Goal: Book appointment/travel/reservation

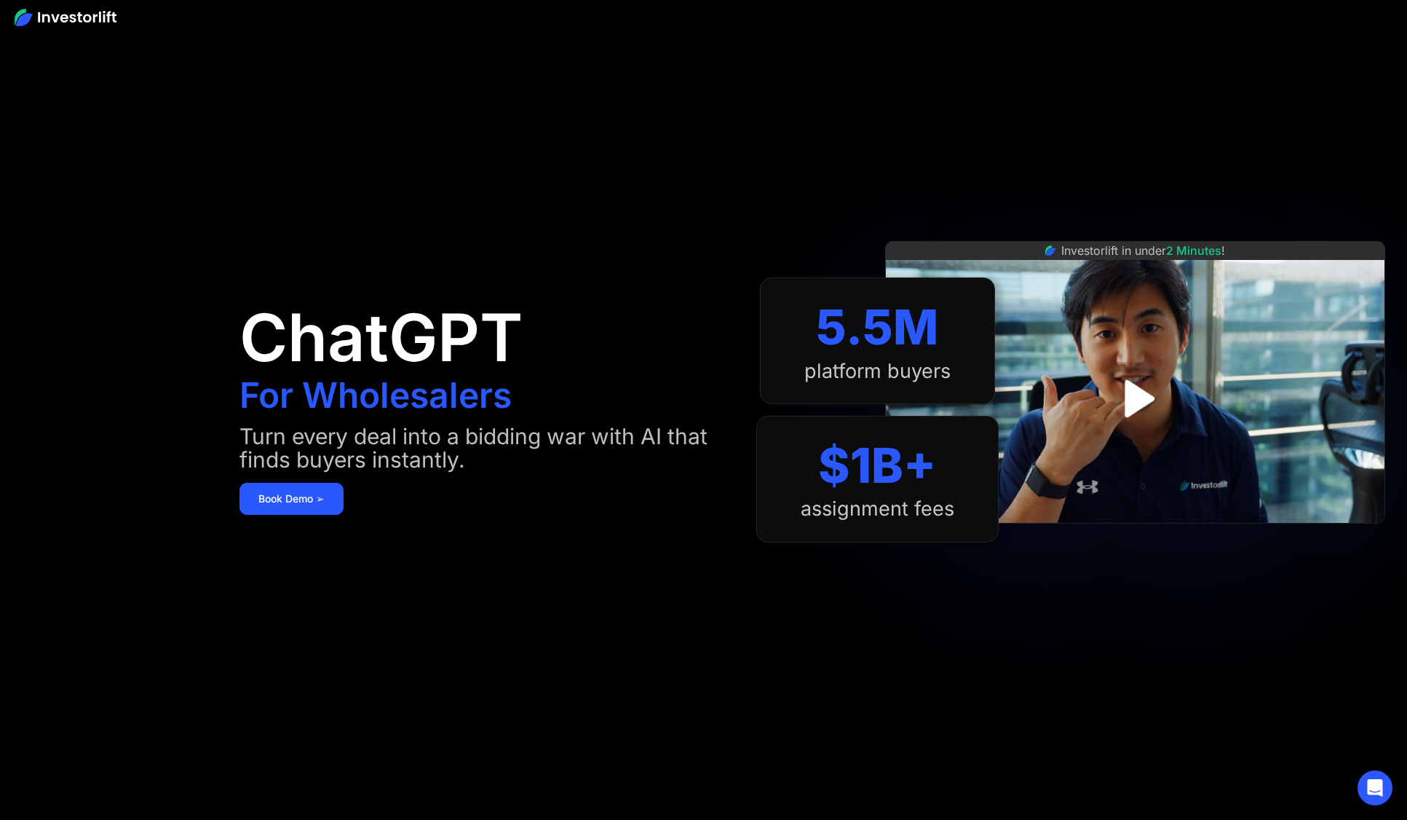
drag, startPoint x: 402, startPoint y: 107, endPoint x: 379, endPoint y: 133, distance: 35.1
drag, startPoint x: 379, startPoint y: 133, endPoint x: 296, endPoint y: 150, distance: 84.7
click at [296, 150] on div "ChatGPT For Wholesalers Turn every deal into a bidding war with AI that finds b…" at bounding box center [498, 410] width 517 height 732
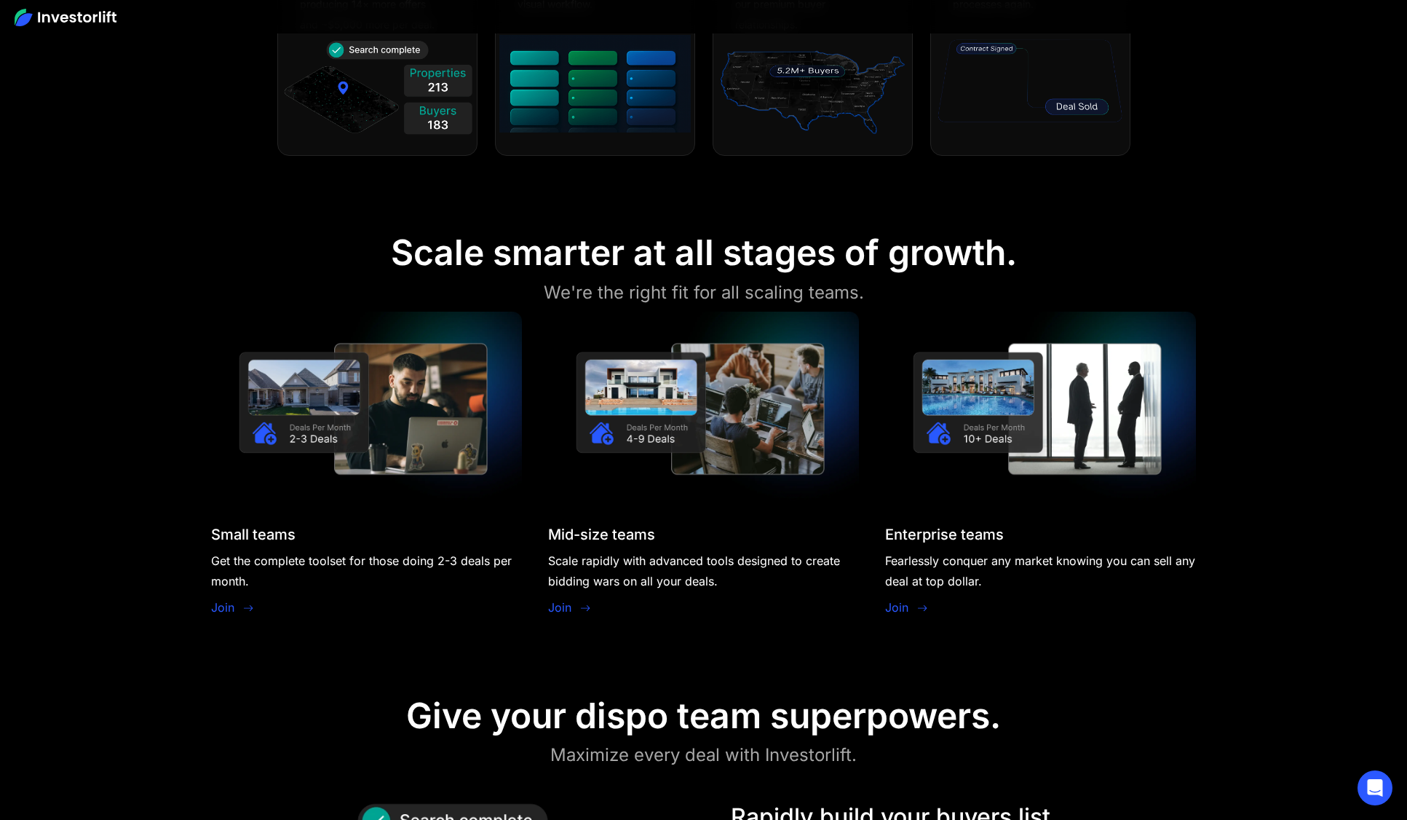
scroll to position [1383, 0]
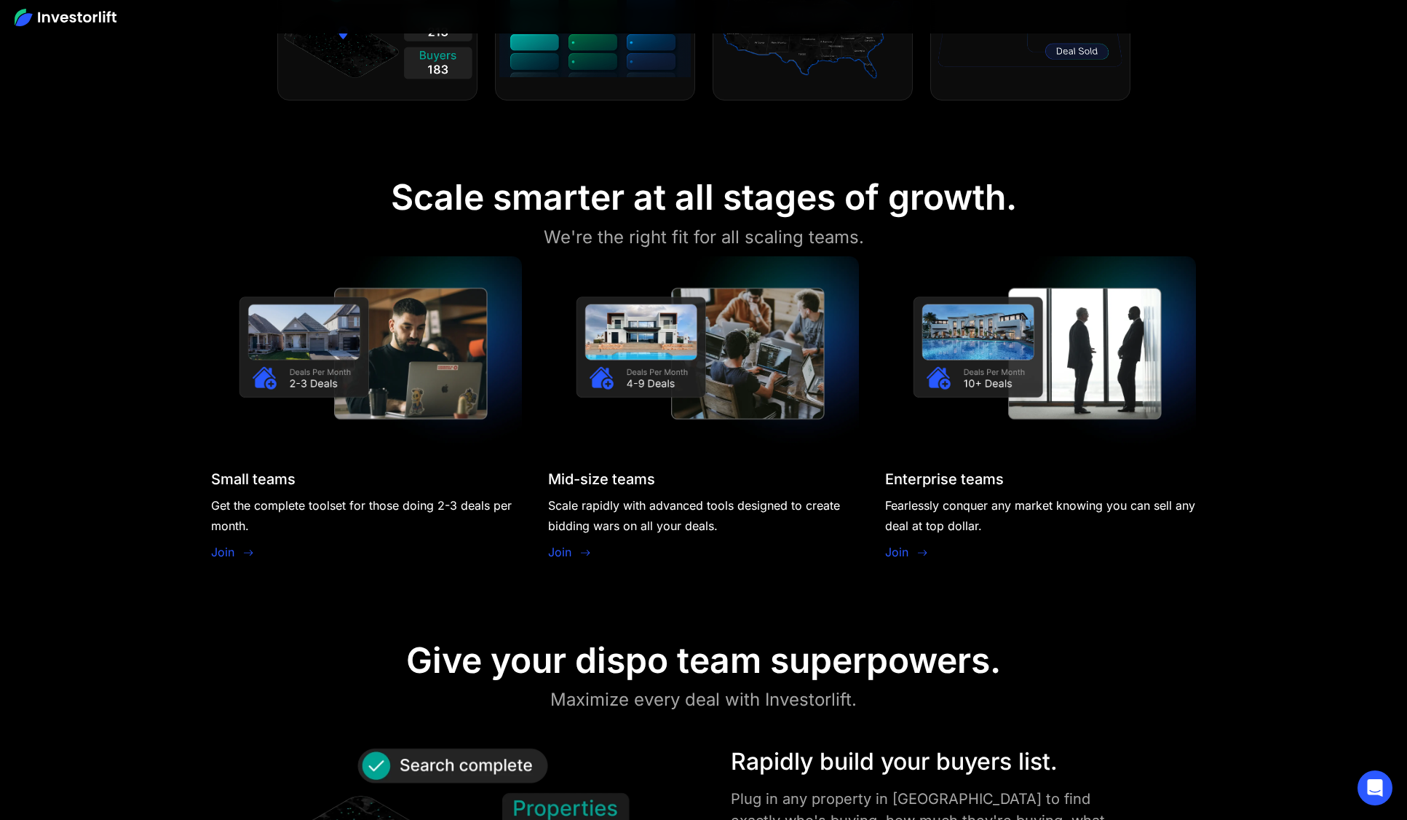
click at [221, 551] on link "Join" at bounding box center [222, 551] width 23 height 17
